Goal: Task Accomplishment & Management: Manage account settings

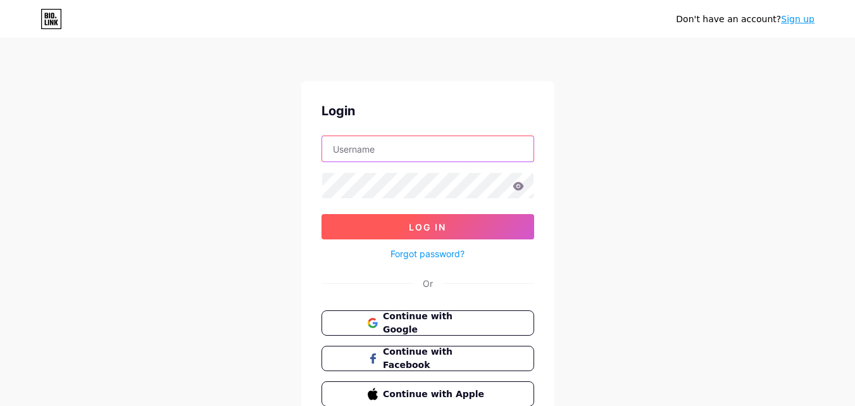
type input "[EMAIL_ADDRESS][DOMAIN_NAME]"
click at [423, 230] on span "Log In" at bounding box center [427, 227] width 37 height 11
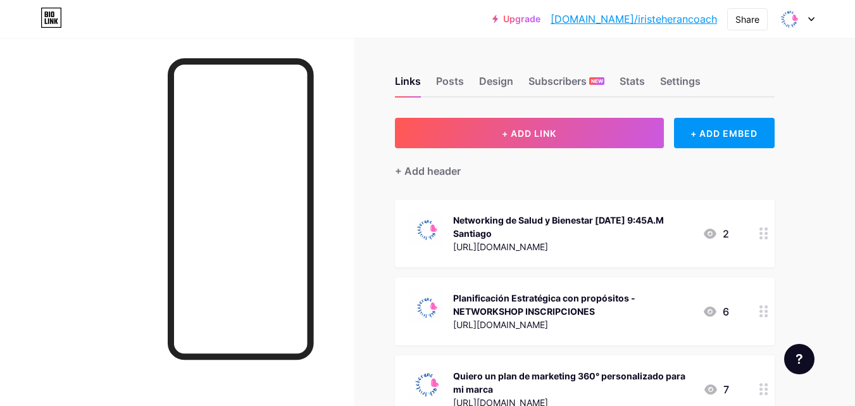
click at [809, 21] on icon at bounding box center [811, 19] width 6 height 4
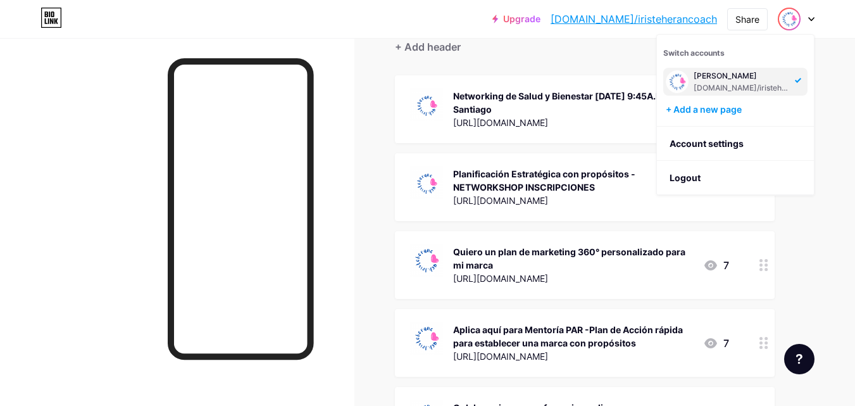
scroll to position [123, 0]
